Goal: Task Accomplishment & Management: Manage account settings

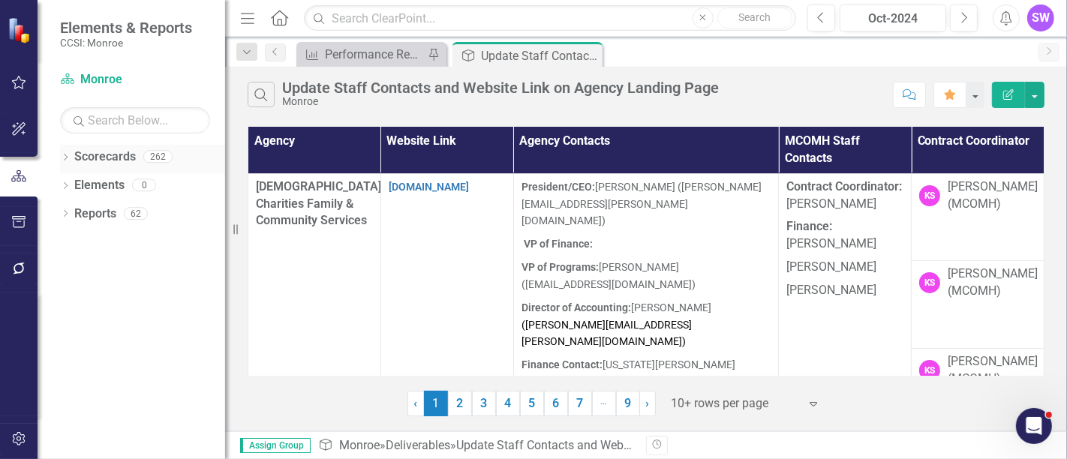
click at [63, 157] on icon "Dropdown" at bounding box center [65, 159] width 11 height 8
click at [71, 177] on div "Dropdown [GEOGRAPHIC_DATA]" at bounding box center [147, 185] width 158 height 25
click at [77, 183] on icon "Dropdown" at bounding box center [73, 184] width 11 height 9
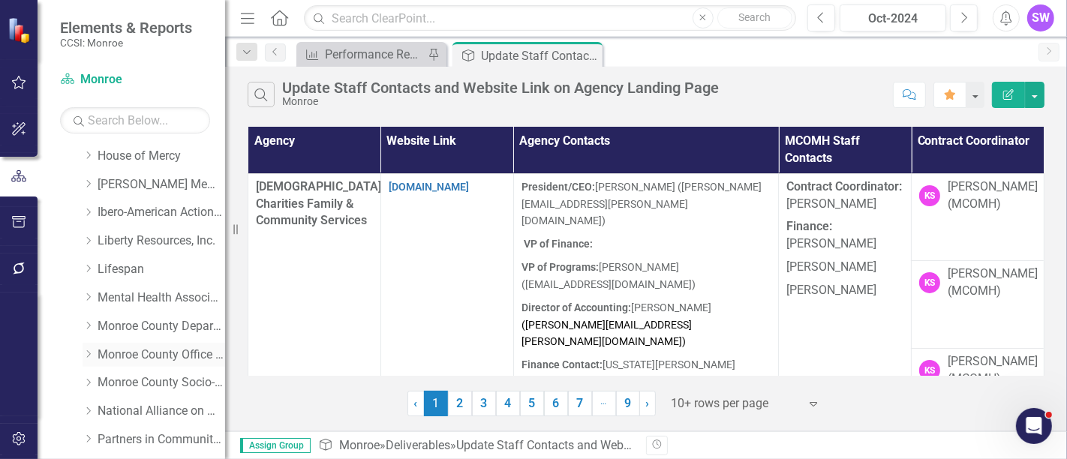
scroll to position [417, 0]
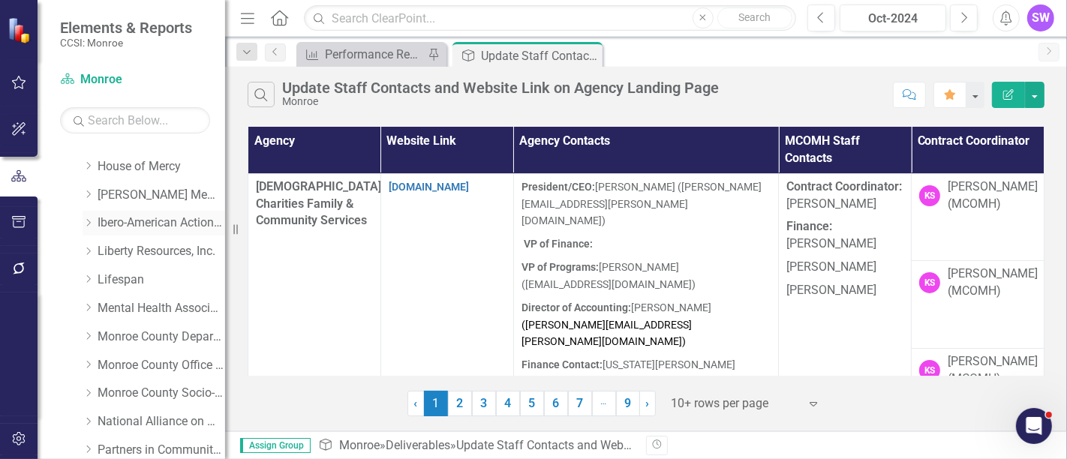
click at [92, 225] on icon "Dropdown" at bounding box center [88, 222] width 11 height 9
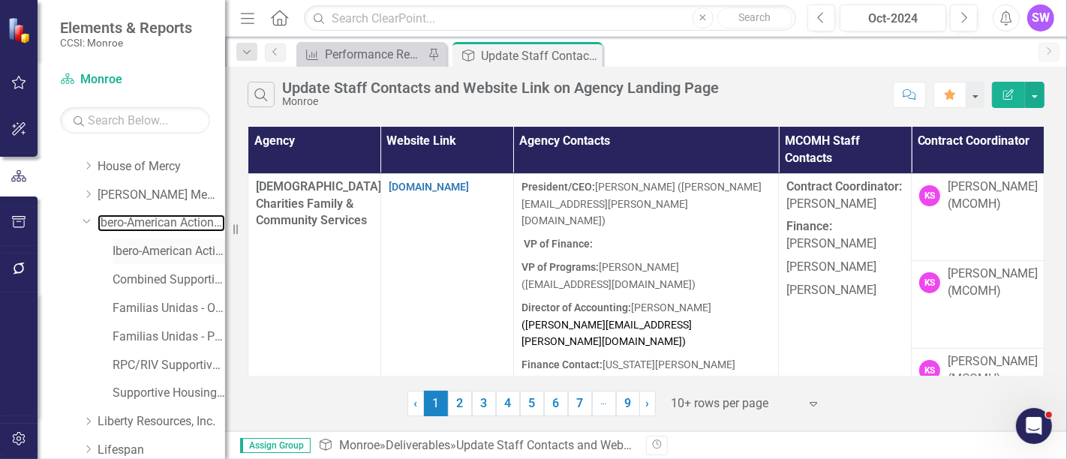
drag, startPoint x: 138, startPoint y: 230, endPoint x: 192, endPoint y: 239, distance: 54.9
click at [139, 229] on link "Ibero-American Action League, Inc." at bounding box center [162, 223] width 128 height 17
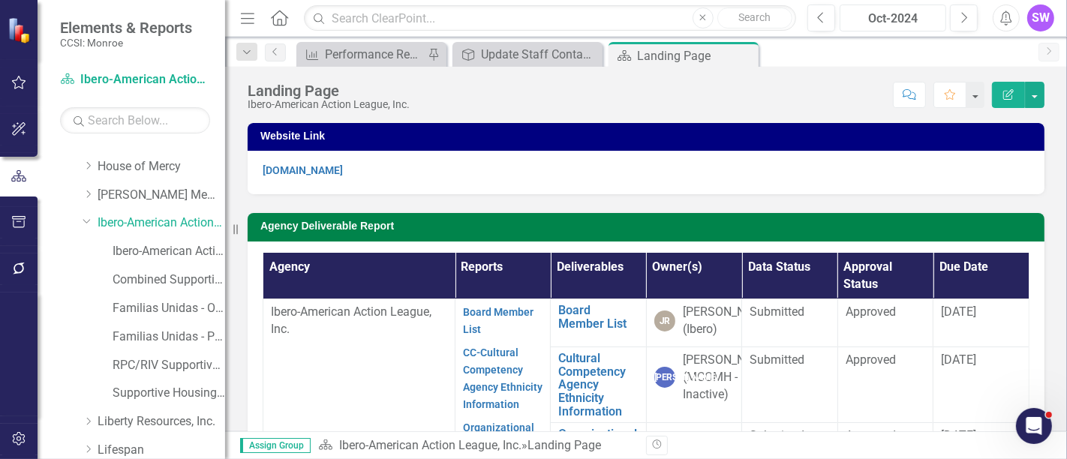
click at [902, 15] on div "Oct-2024" at bounding box center [893, 19] width 96 height 18
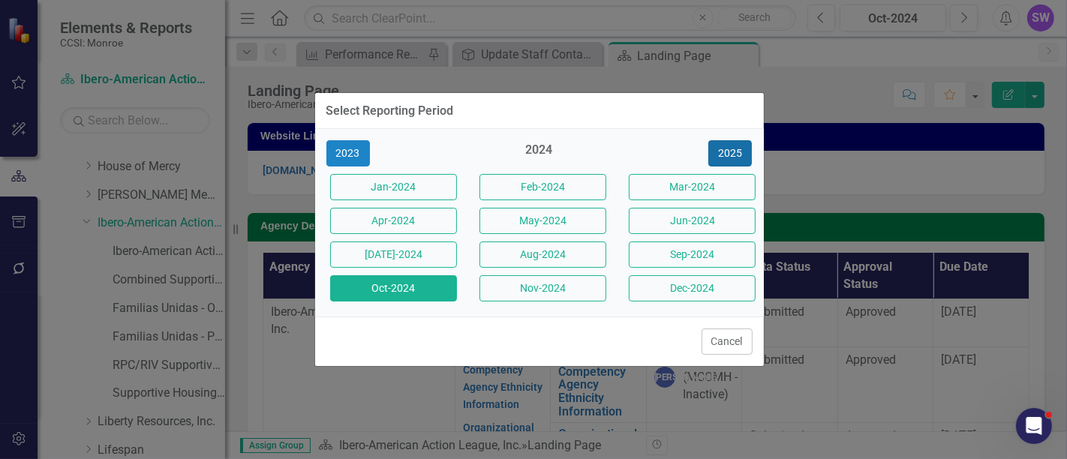
click at [742, 148] on button "2025" at bounding box center [731, 153] width 44 height 26
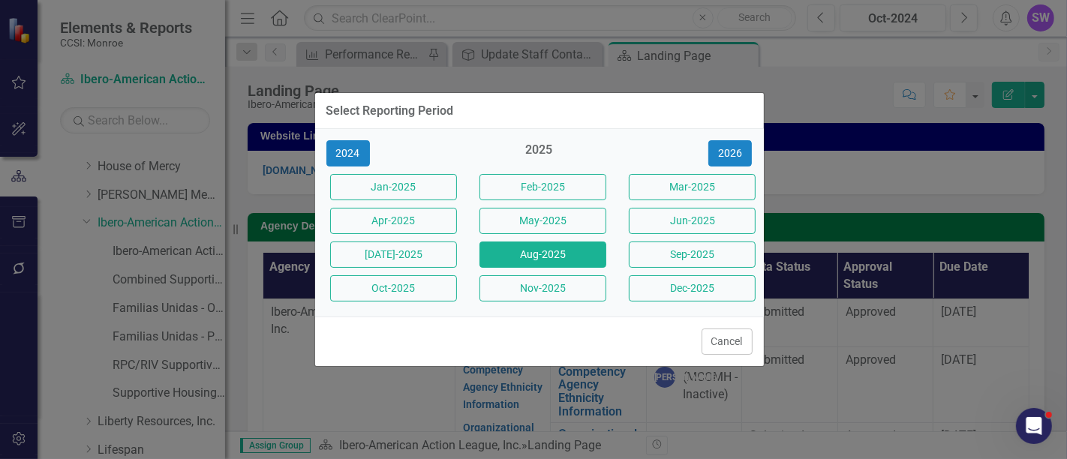
click at [566, 257] on button "Aug-2025" at bounding box center [543, 255] width 127 height 26
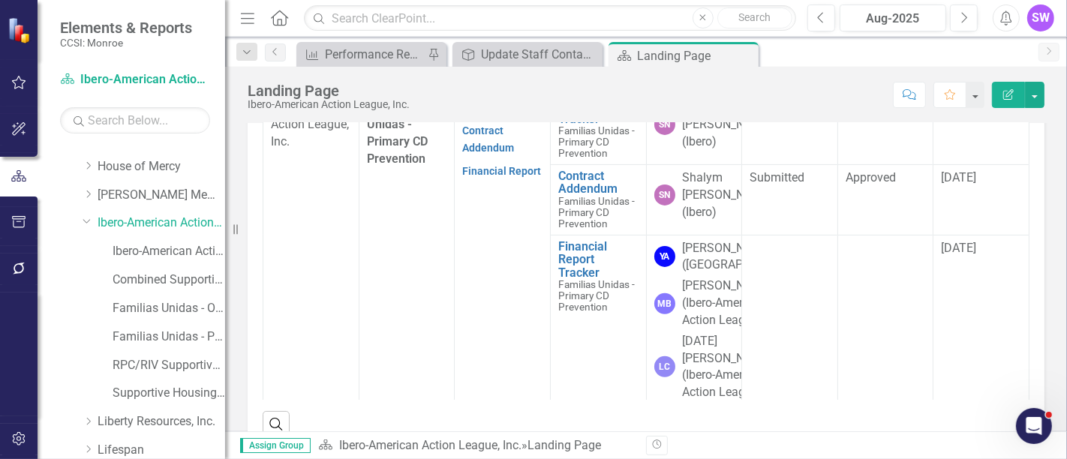
scroll to position [417, 0]
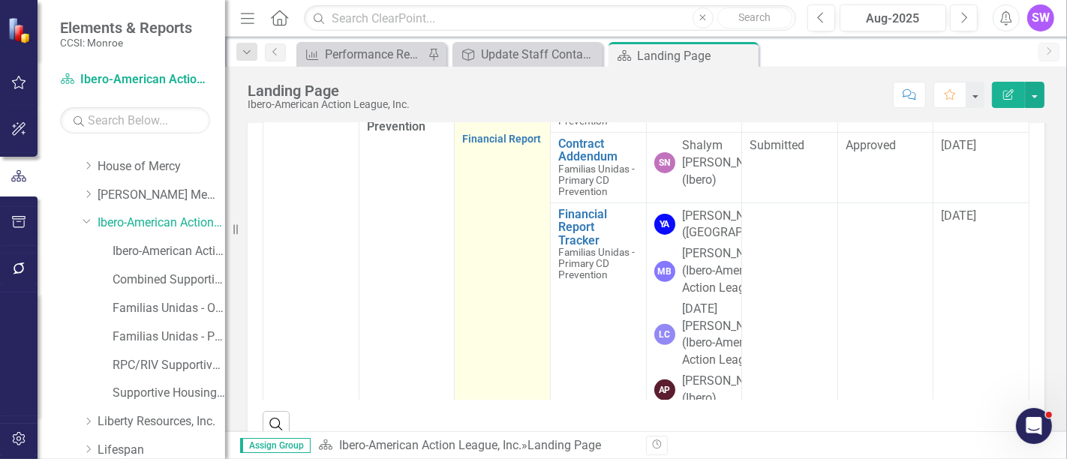
click at [484, 122] on link "Contract Addendum" at bounding box center [488, 106] width 52 height 29
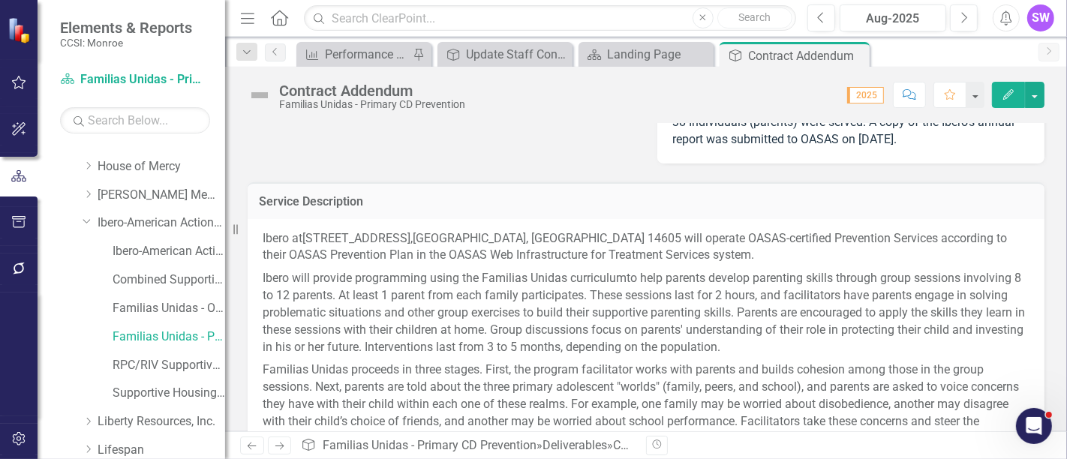
scroll to position [592, 0]
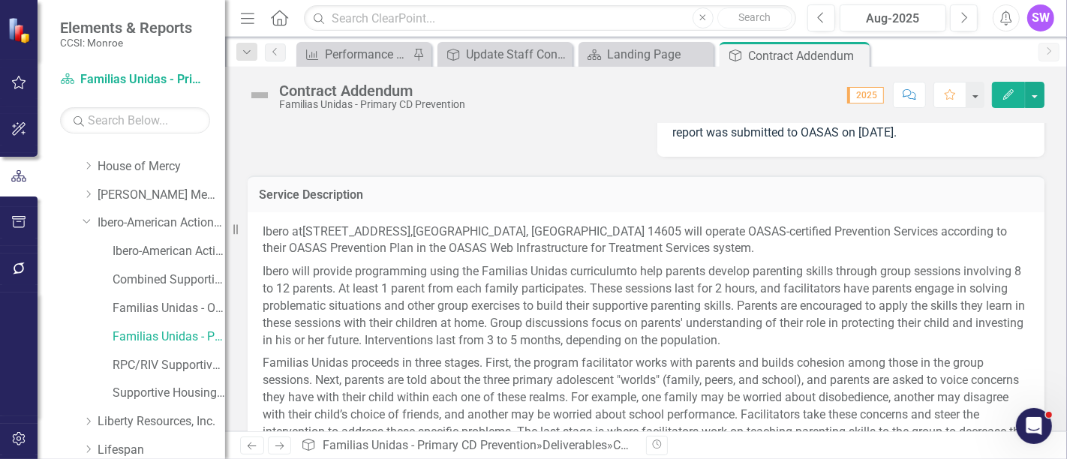
click at [686, 254] on p "Ibero at [STREET_ADDRESS] will operate OASAS-certified Prevention Services acco…" at bounding box center [646, 243] width 767 height 38
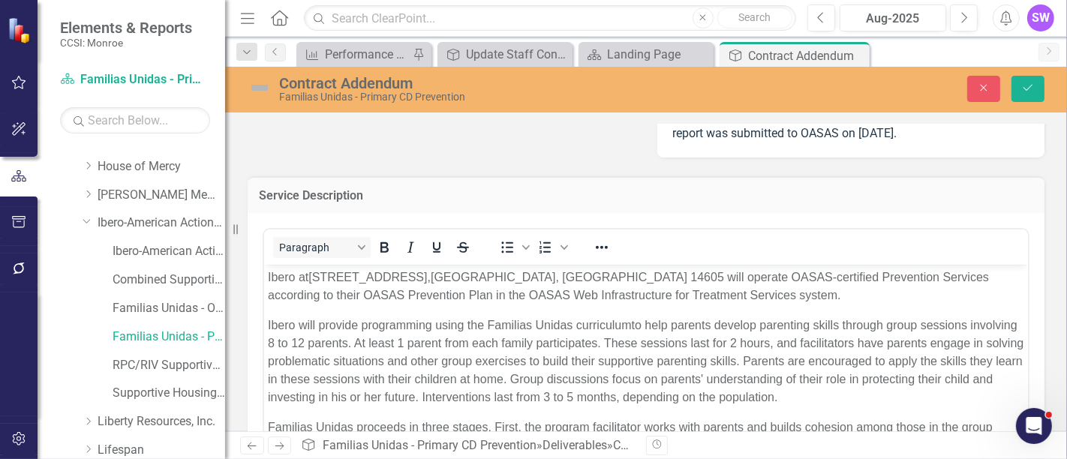
scroll to position [0, 0]
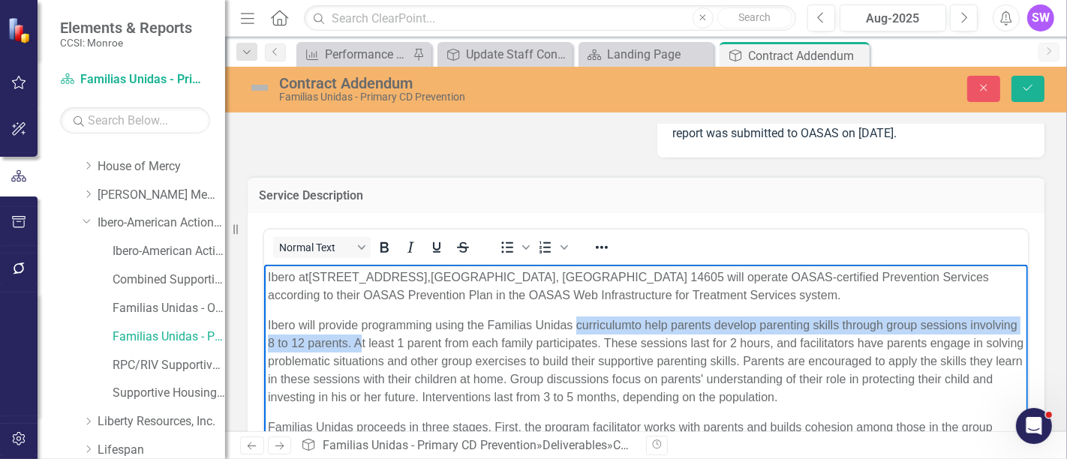
drag, startPoint x: 574, startPoint y: 325, endPoint x: 404, endPoint y: 345, distance: 171.6
click at [404, 345] on p "Ibero will provide programming using the Familias Unidas curriculum to help par…" at bounding box center [645, 361] width 757 height 90
copy p "curriculum to help parents develop parenting skills through group sessions invo…"
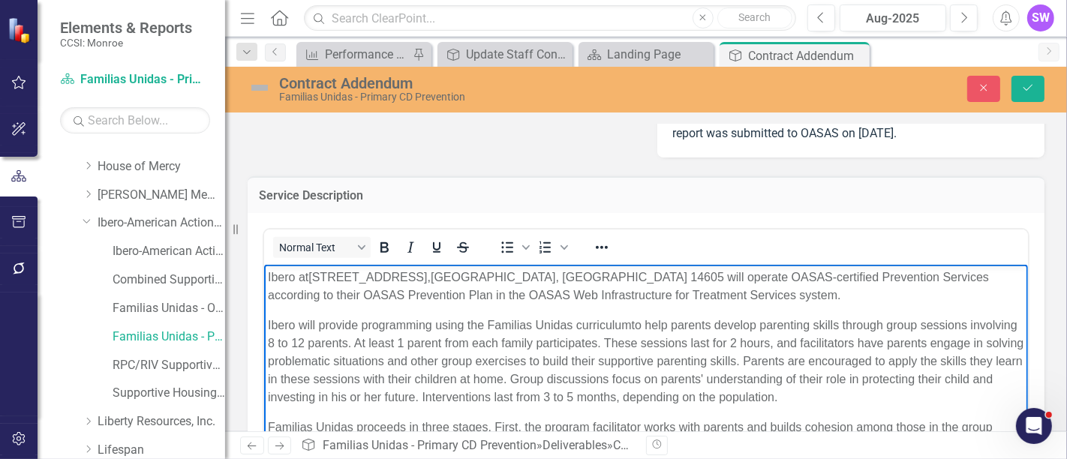
click at [495, 372] on span "to help parents develop parenting skills through group sessions involving 8 to …" at bounding box center [645, 360] width 756 height 85
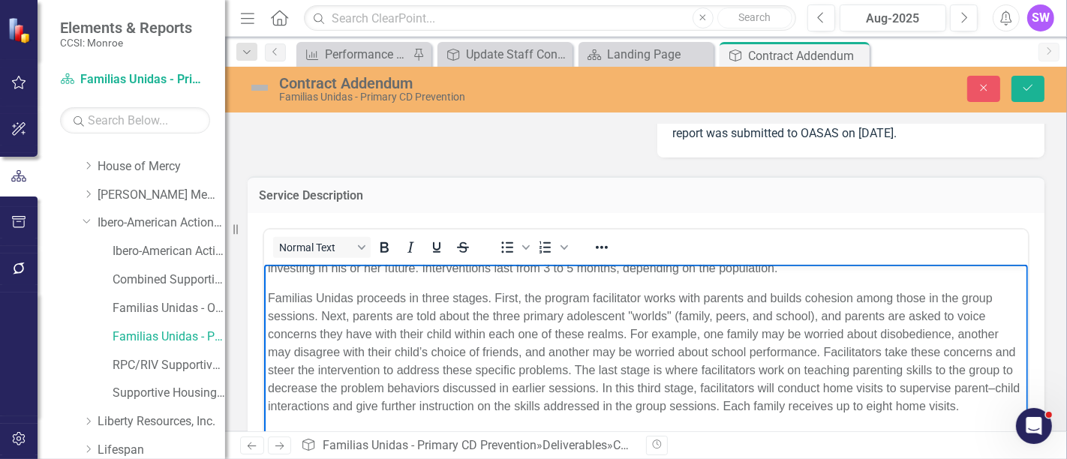
scroll to position [167, 0]
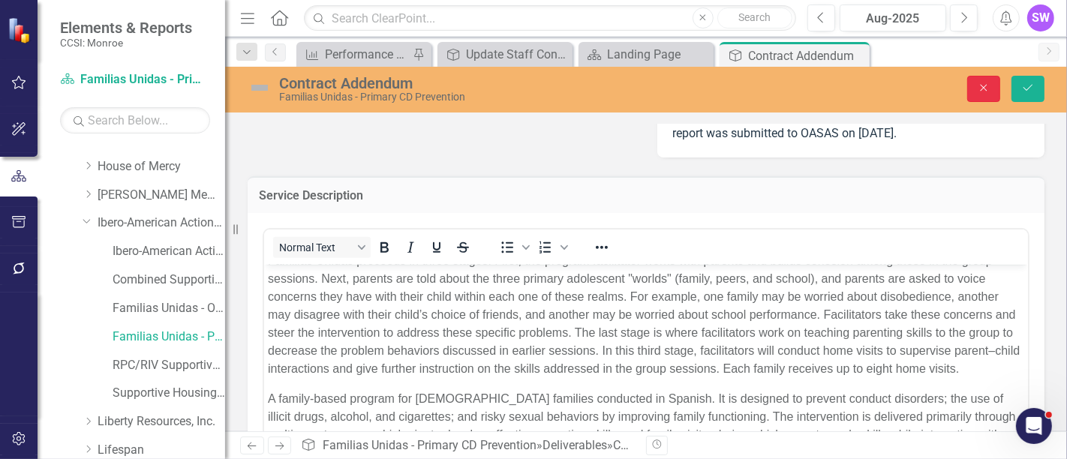
click at [979, 87] on icon "Close" at bounding box center [984, 88] width 14 height 11
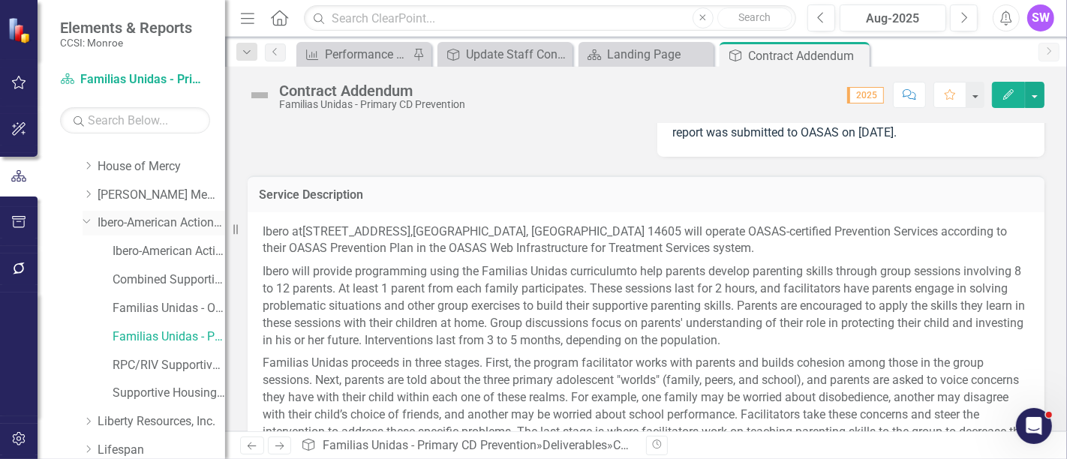
click at [139, 223] on link "Ibero-American Action League, Inc." at bounding box center [162, 223] width 128 height 17
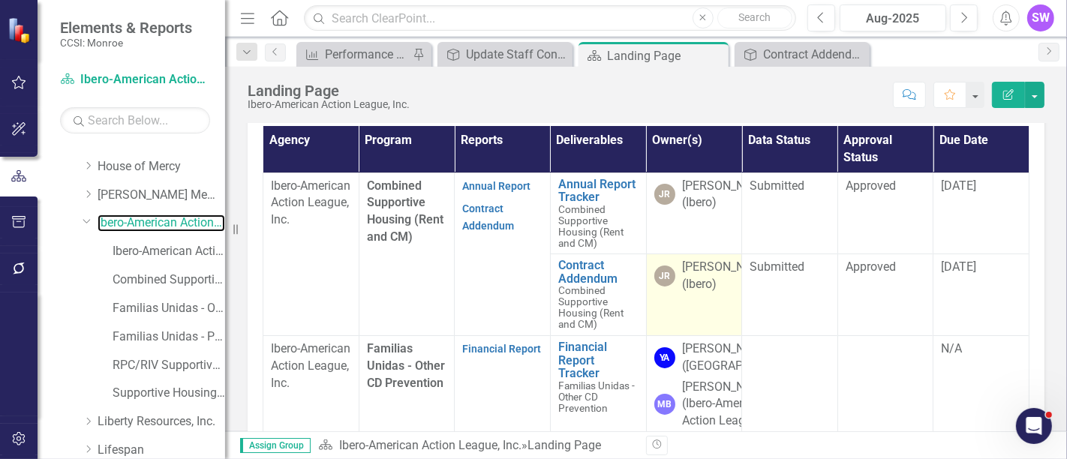
scroll to position [360, 0]
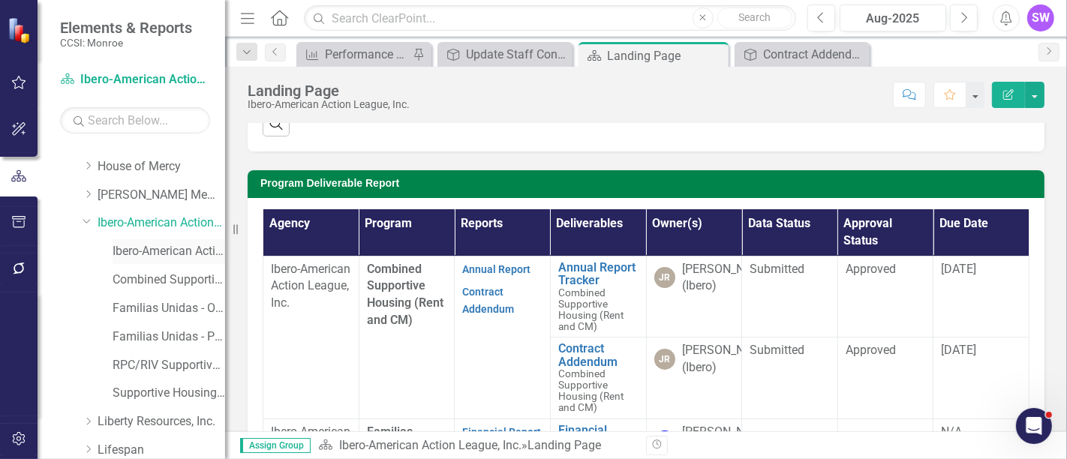
click at [148, 247] on link "Ibero-American Action League, Inc. (MCOMH Internal)" at bounding box center [169, 251] width 113 height 17
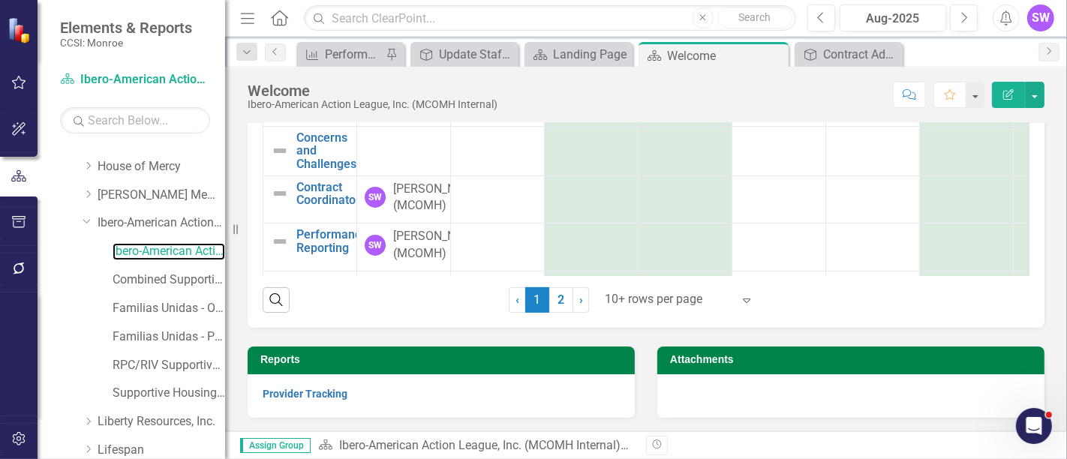
scroll to position [256, 0]
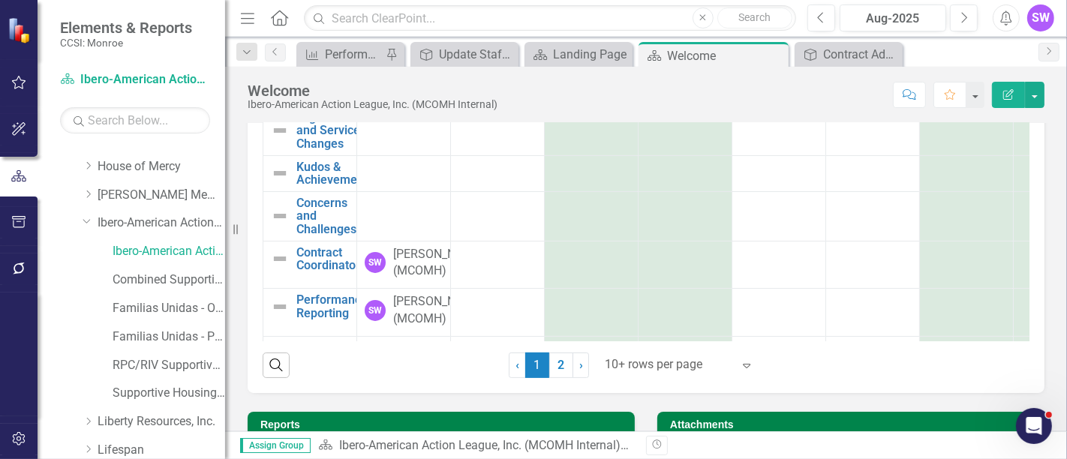
click at [661, 360] on div at bounding box center [669, 365] width 128 height 20
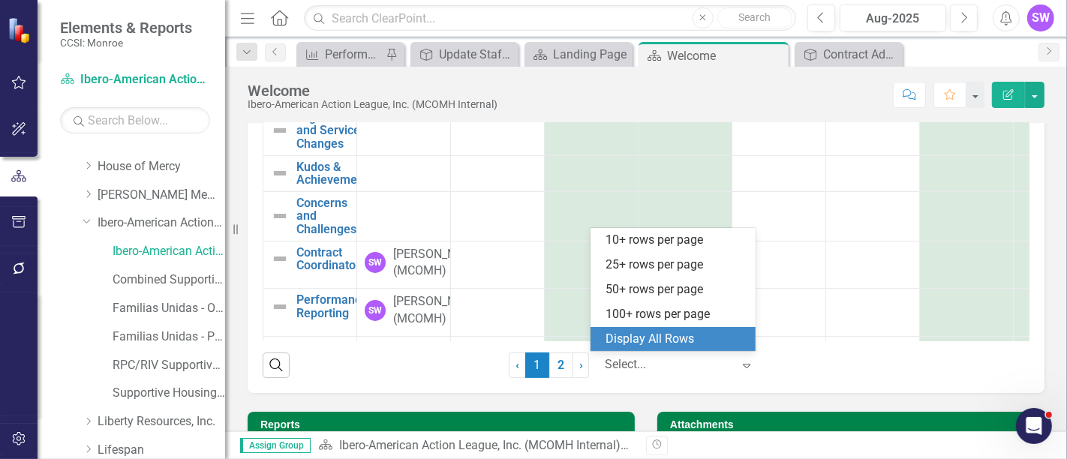
click at [662, 332] on div "Display All Rows" at bounding box center [676, 339] width 141 height 17
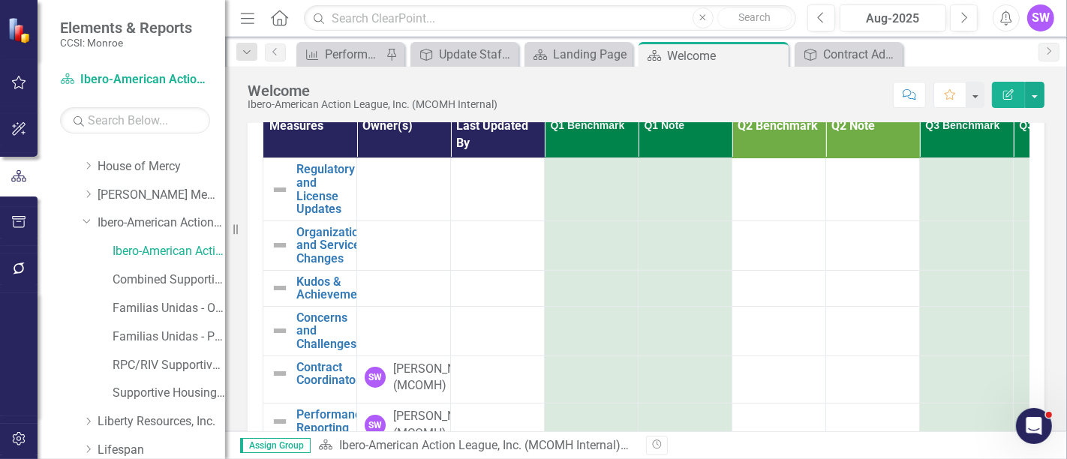
scroll to position [105, 0]
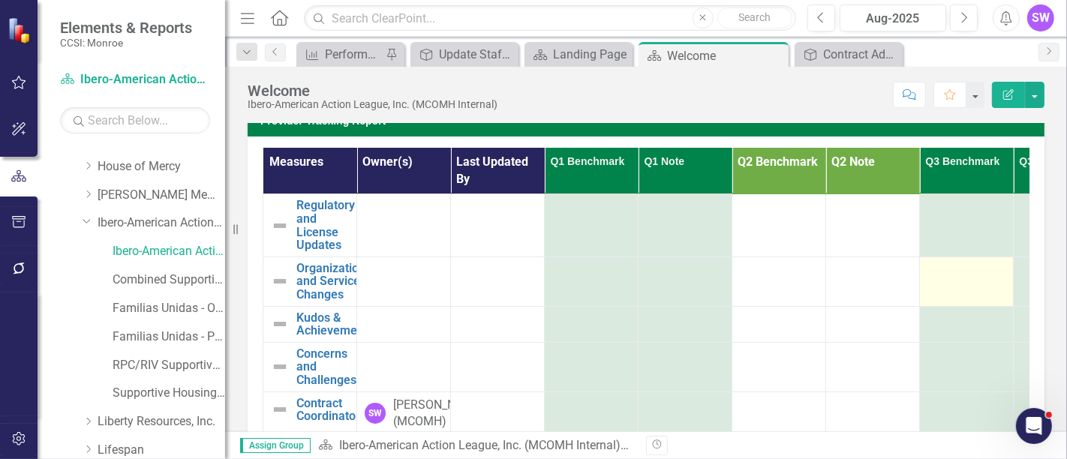
click at [950, 269] on div at bounding box center [967, 271] width 78 height 18
click at [949, 269] on div at bounding box center [967, 271] width 78 height 18
click at [963, 266] on div at bounding box center [967, 271] width 78 height 18
click at [961, 266] on div at bounding box center [967, 271] width 78 height 18
click at [960, 266] on div at bounding box center [967, 271] width 78 height 18
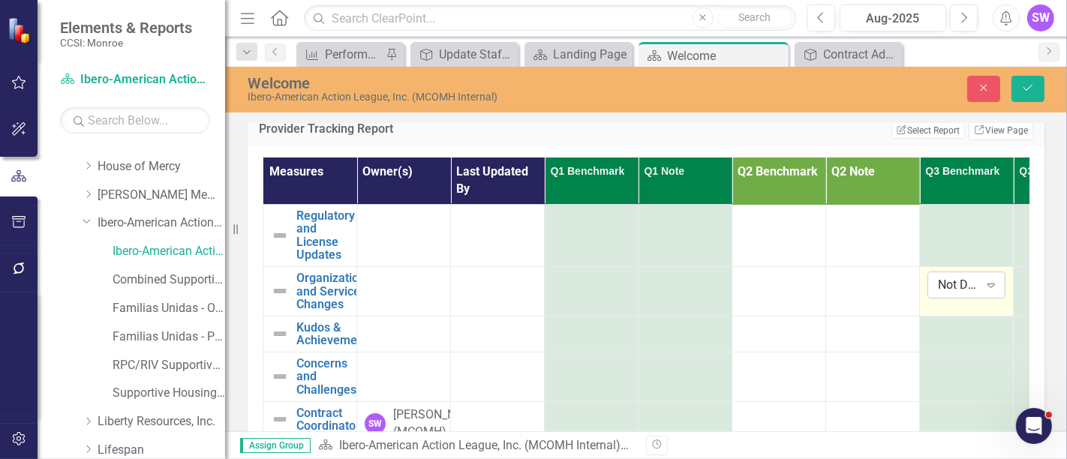
click at [990, 279] on icon "Expand" at bounding box center [991, 285] width 15 height 12
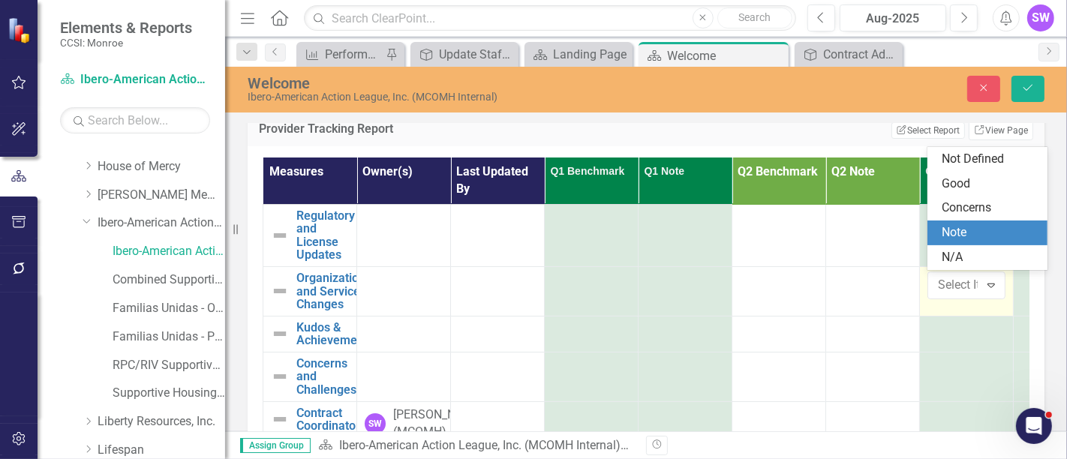
click at [971, 233] on div "Note" at bounding box center [991, 232] width 96 height 17
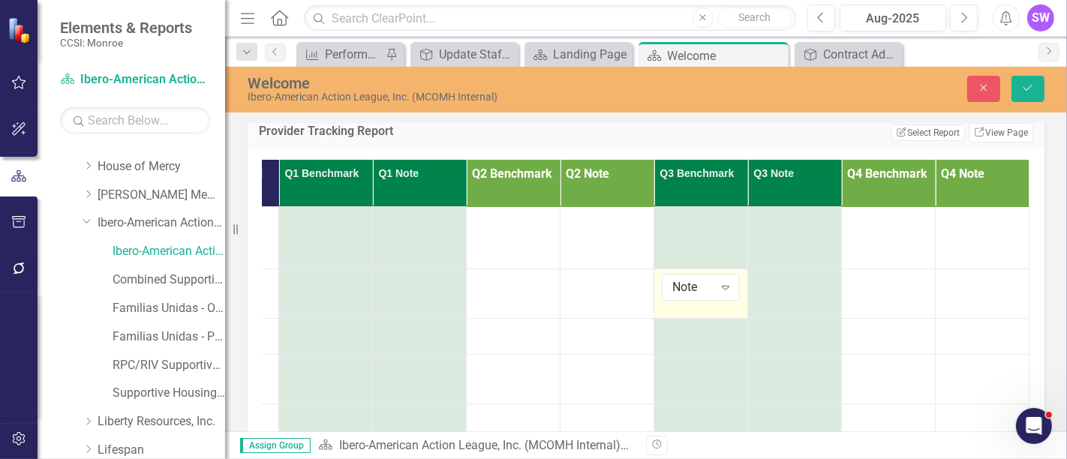
scroll to position [77, 0]
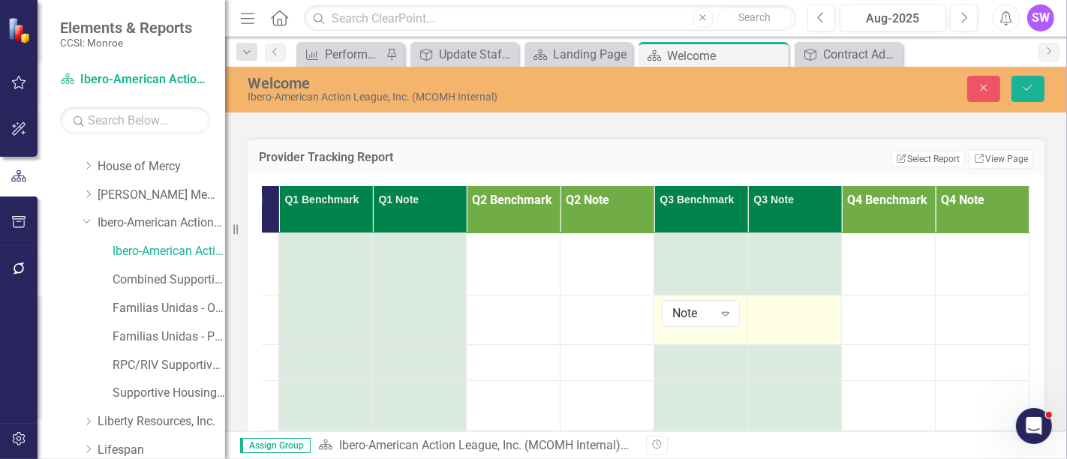
click at [767, 304] on div at bounding box center [795, 309] width 78 height 18
click at [767, 303] on div at bounding box center [795, 309] width 78 height 18
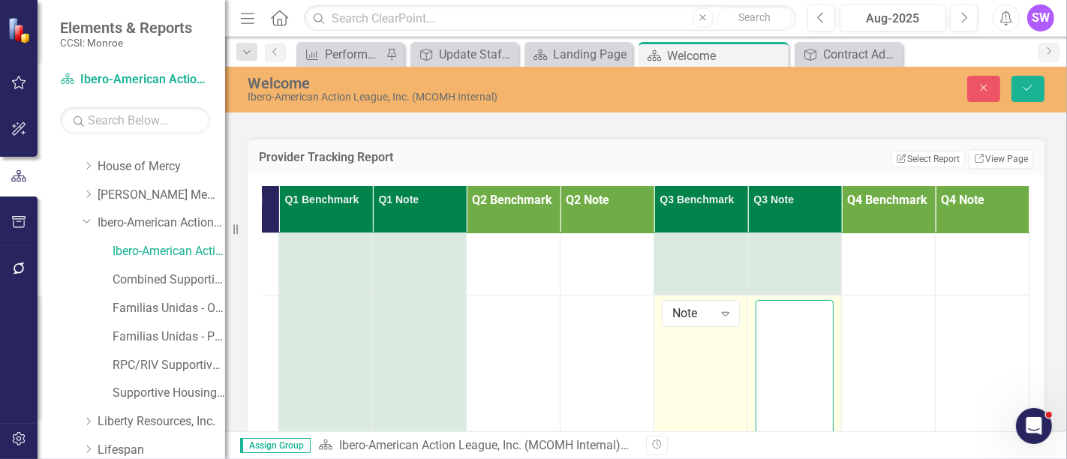
click at [766, 303] on textarea at bounding box center [795, 391] width 78 height 182
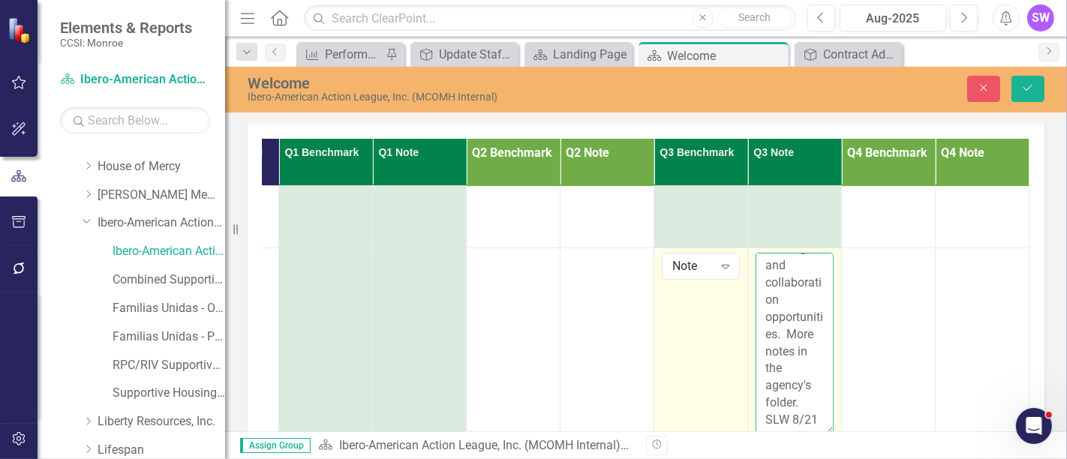
scroll to position [474, 0]
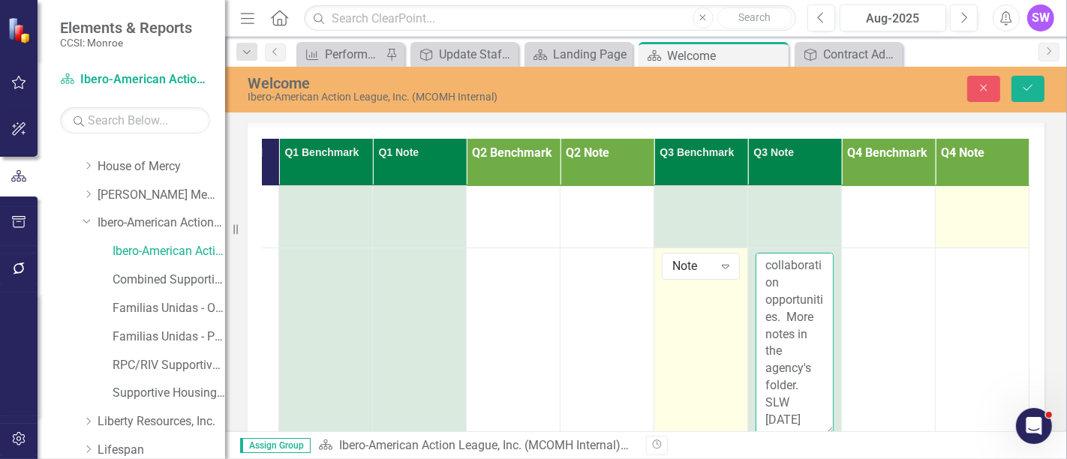
type textarea "[PERSON_NAME] (Chief of Social Enterprise) at Ibero met with [PERSON_NAME] and …"
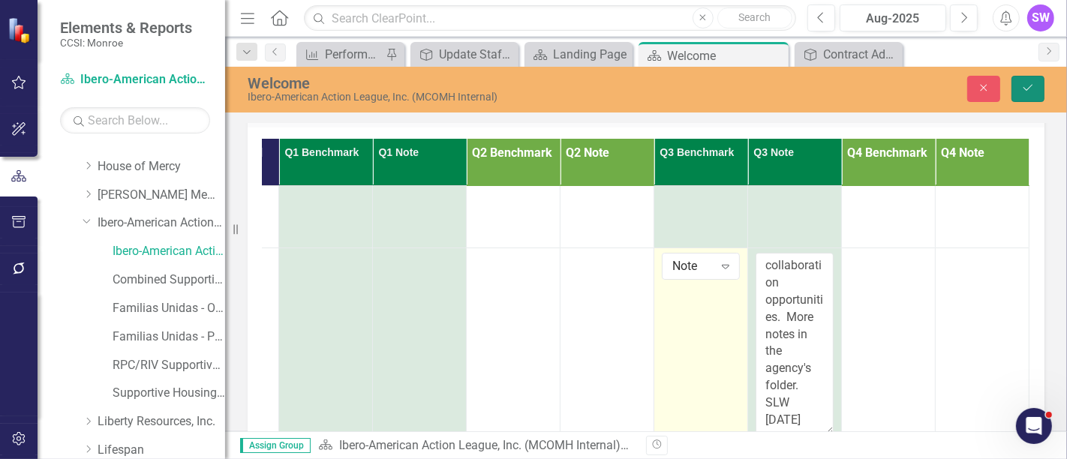
click at [1033, 86] on icon "Save" at bounding box center [1029, 88] width 14 height 11
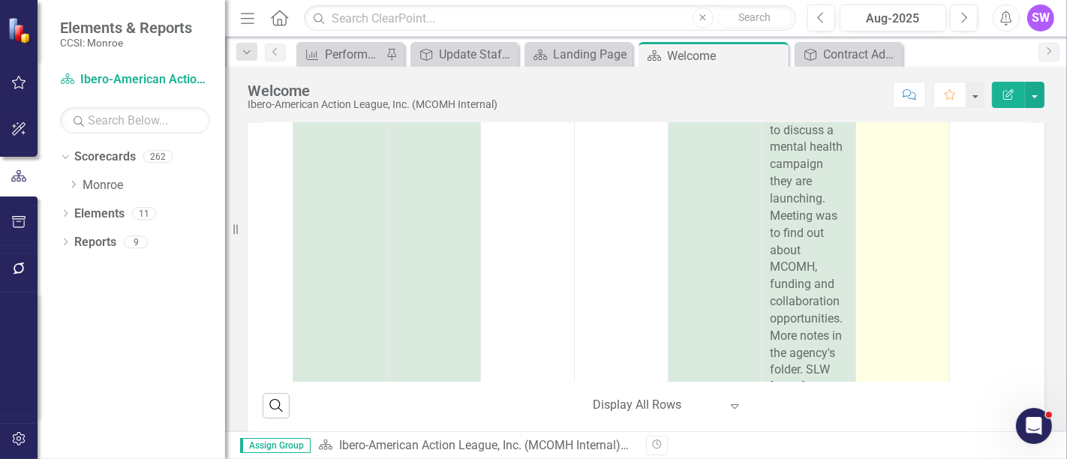
scroll to position [250, 251]
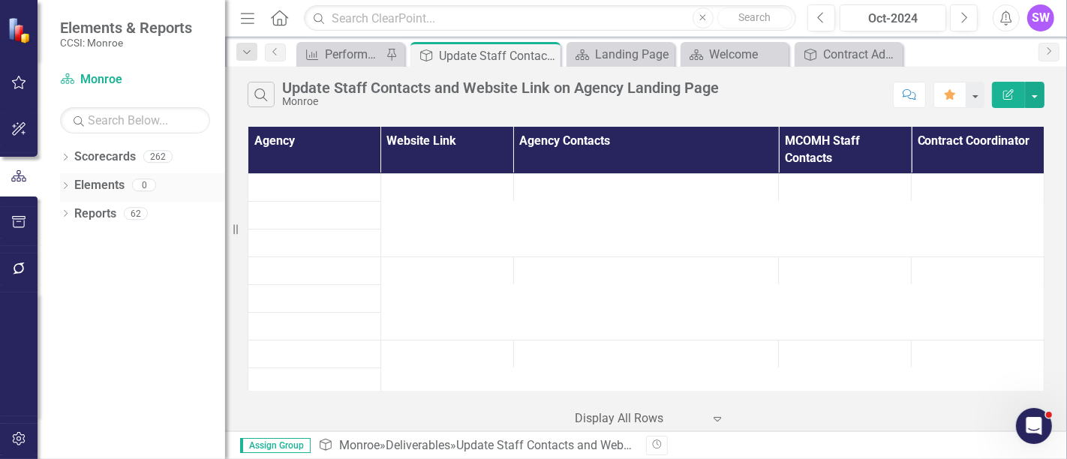
drag, startPoint x: 65, startPoint y: 150, endPoint x: 63, endPoint y: 183, distance: 33.1
click at [65, 151] on div "Dropdown Scorecards 262" at bounding box center [142, 159] width 165 height 29
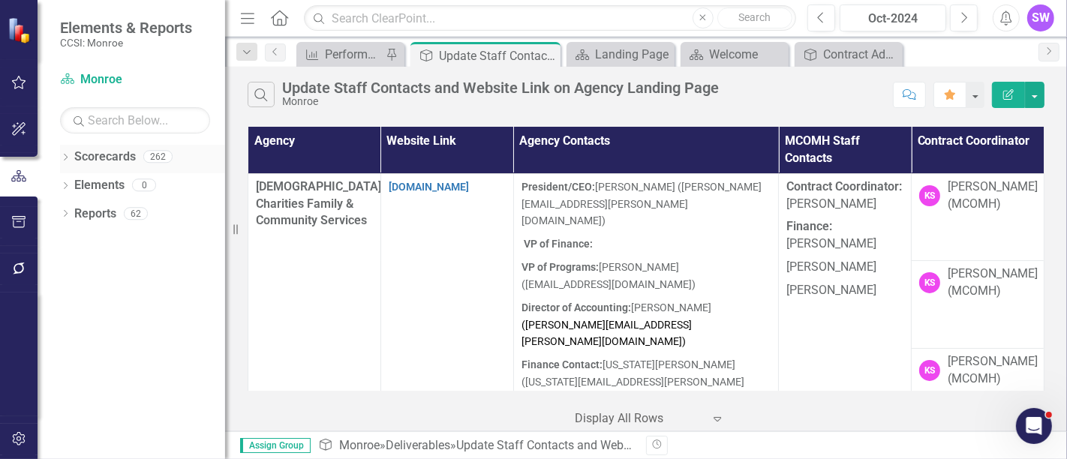
click at [63, 152] on div "Dropdown" at bounding box center [65, 158] width 11 height 13
click at [73, 185] on icon "Dropdown" at bounding box center [73, 184] width 11 height 9
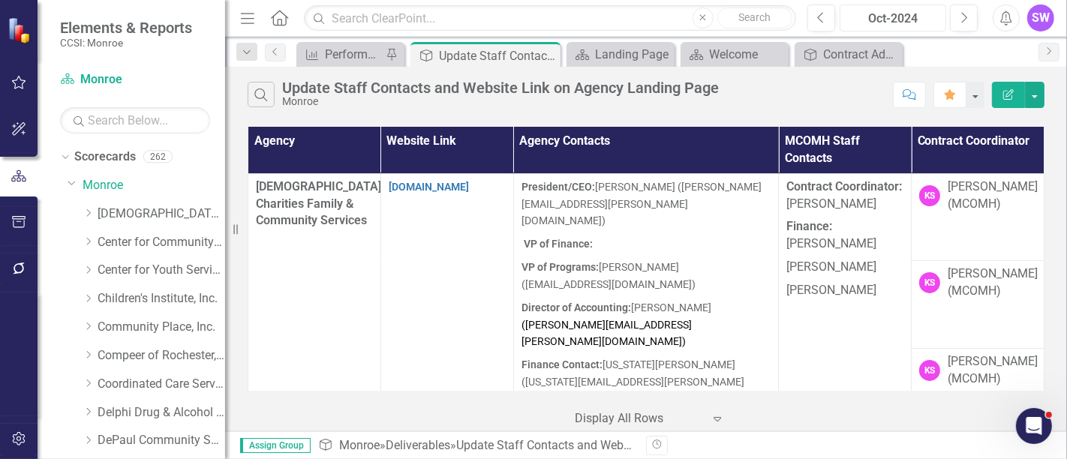
click at [902, 17] on div "Oct-2024" at bounding box center [893, 19] width 96 height 18
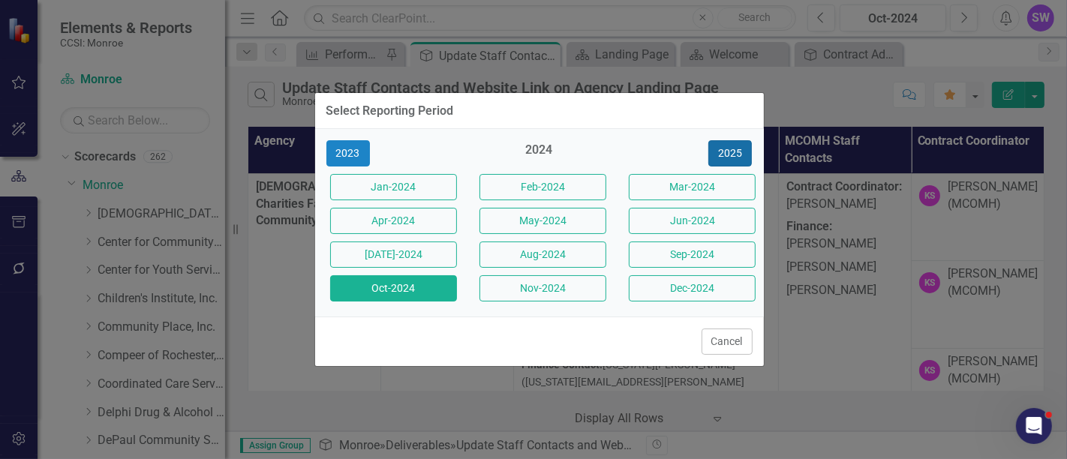
click at [742, 153] on button "2025" at bounding box center [731, 153] width 44 height 26
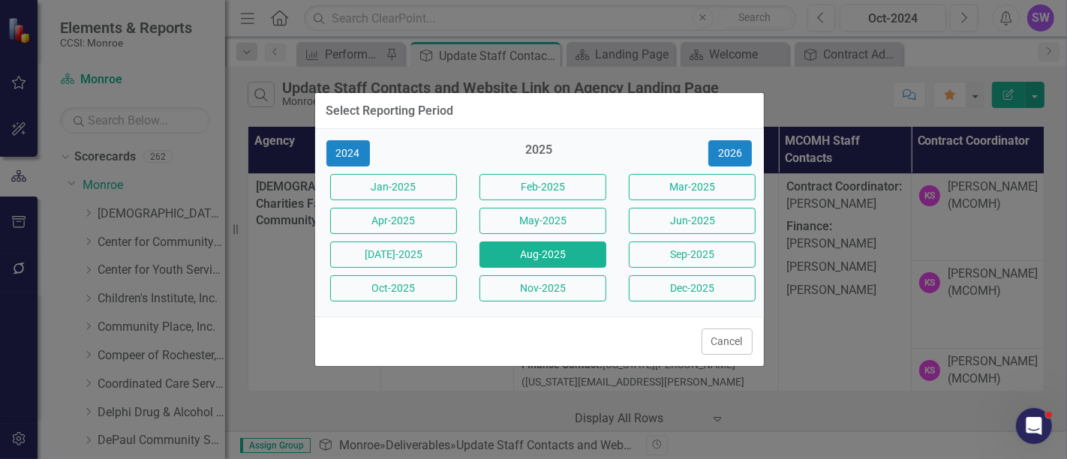
click at [527, 250] on button "Aug-2025" at bounding box center [543, 255] width 127 height 26
